Goal: Complete application form

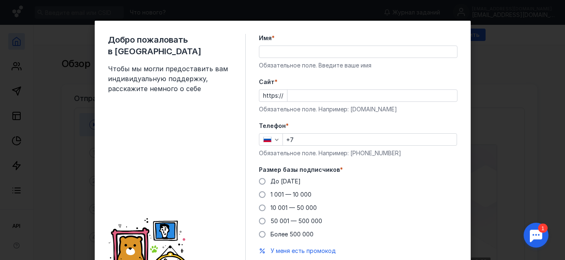
click at [281, 50] on input "Имя *" at bounding box center [358, 52] width 198 height 12
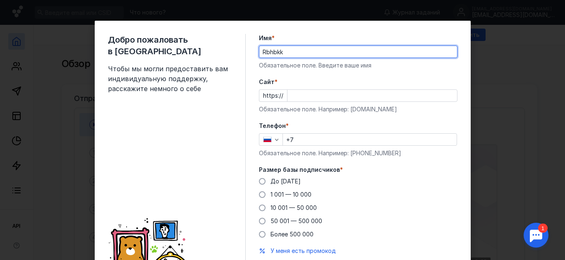
drag, startPoint x: 294, startPoint y: 49, endPoint x: 196, endPoint y: 56, distance: 98.6
click at [196, 56] on div "Добро пожаловать в Sendsay Чтобы мы могли предоставить вам индивидуальную подде…" at bounding box center [283, 158] width 376 height 275
type input "[PERSON_NAME]"
click at [319, 93] on input "Cайт *" at bounding box center [372, 96] width 170 height 12
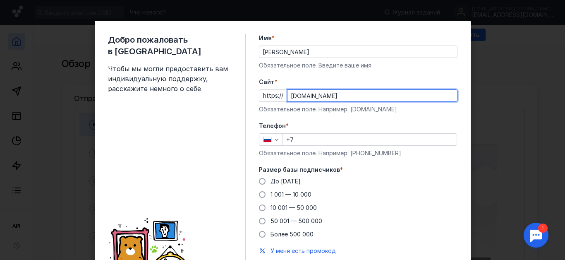
type input "[DOMAIN_NAME]"
click at [318, 139] on input "+7" at bounding box center [370, 140] width 174 height 12
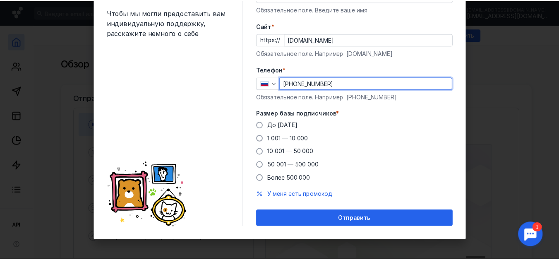
scroll to position [57, 0]
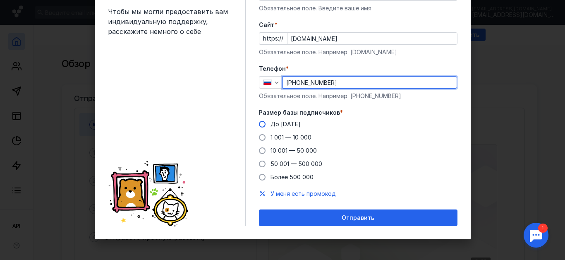
type input "[PHONE_NUMBER]"
click at [270, 125] on span "До [DATE]" at bounding box center [285, 123] width 30 height 7
click at [0, 0] on input "До [DATE]" at bounding box center [0, 0] width 0 height 0
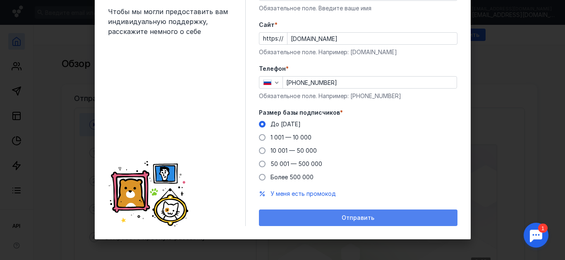
click at [353, 217] on span "Отправить" at bounding box center [358, 217] width 33 height 7
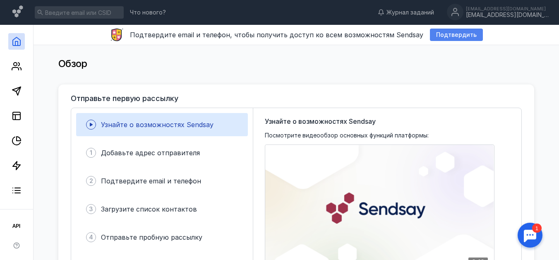
click at [449, 36] on span "Подтвердить" at bounding box center [456, 34] width 41 height 7
click at [440, 35] on span "Подтвердить" at bounding box center [456, 34] width 41 height 7
